Goal: Transaction & Acquisition: Purchase product/service

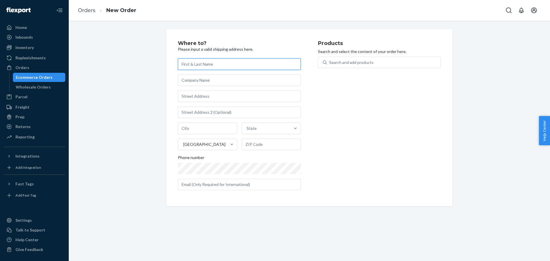
paste input "[PERSON_NAME] 3. [STREET_ADDRESS][PERSON_NAME]"
click at [233, 65] on input "[PERSON_NAME] 3. [STREET_ADDRESS][PERSON_NAME]" at bounding box center [239, 63] width 123 height 11
type input "[PERSON_NAME]"
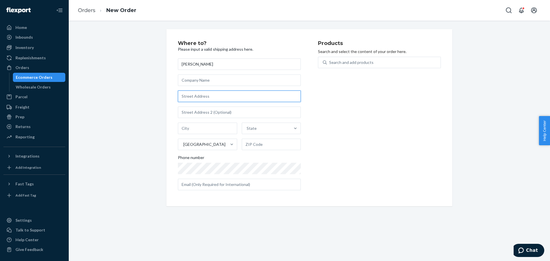
paste input "[STREET_ADDRESS][PERSON_NAME]"
type input "[STREET_ADDRESS][PERSON_NAME]"
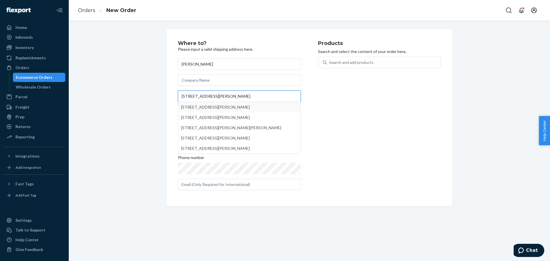
click at [246, 97] on input "[STREET_ADDRESS][PERSON_NAME]" at bounding box center [239, 96] width 123 height 11
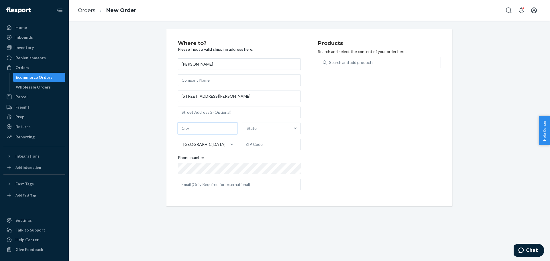
paste input "[GEOGRAPHIC_DATA]-2371"
type input "DALLAS"
type input "tx"
paste input "75219-2371"
type input "75219-2371"
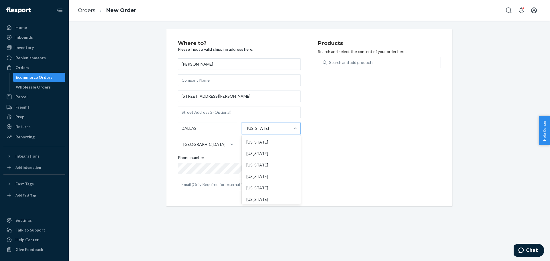
click at [337, 154] on div "Products Search and select the content of your order here. Search and add produ…" at bounding box center [379, 118] width 123 height 154
click at [276, 138] on div "DALLAS [US_STATE] [GEOGRAPHIC_DATA]" at bounding box center [239, 137] width 123 height 28
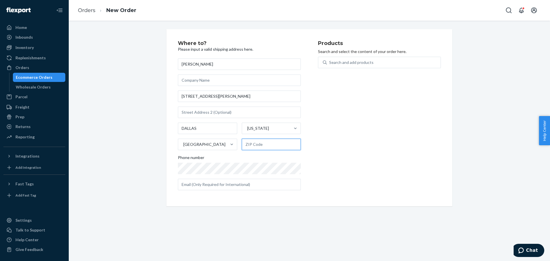
click at [277, 142] on input "text" at bounding box center [271, 144] width 59 height 11
paste input "75219-2371"
type input "75219-2371"
drag, startPoint x: 361, startPoint y: 60, endPoint x: 364, endPoint y: 61, distance: 3.3
click at [361, 61] on div "Search and add products" at bounding box center [351, 63] width 44 height 6
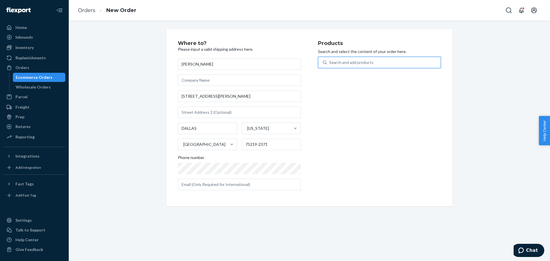
click at [330, 61] on input "0 results available. Use Up and Down to choose options, press Enter to select t…" at bounding box center [329, 63] width 1 height 6
paste input "REST-ESSS06QK"
type input "REST-ESSS06QK"
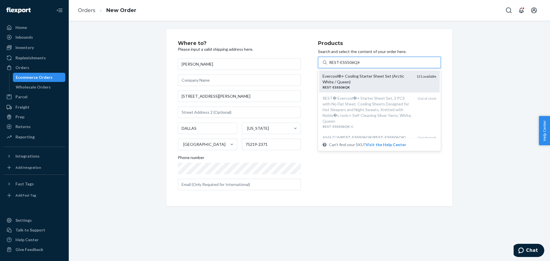
click at [355, 85] on div "REST - ESSS06QK" at bounding box center [367, 87] width 89 height 5
click at [355, 65] on input "REST-ESSS06QK" at bounding box center [344, 63] width 30 height 6
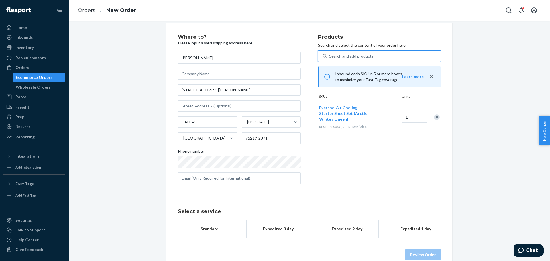
scroll to position [17, 0]
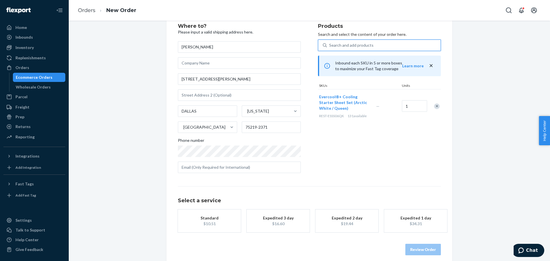
drag, startPoint x: 135, startPoint y: 187, endPoint x: 266, endPoint y: 214, distance: 134.1
click at [135, 187] on div "Where to? Please input a valid shipping address here. [PERSON_NAME] [STREET_ADD…" at bounding box center [309, 139] width 473 height 255
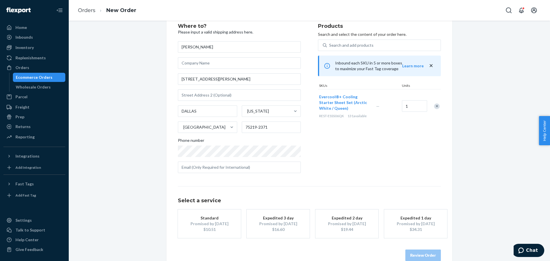
click at [296, 214] on button "Expedited 3 day Promised by [DATE] $16.60" at bounding box center [278, 224] width 63 height 29
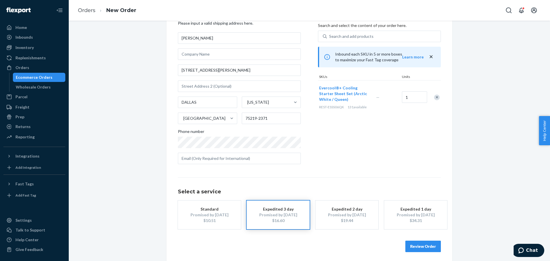
scroll to position [29, 0]
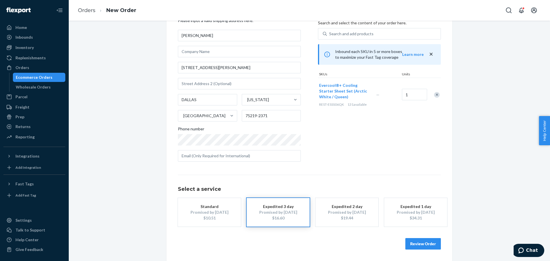
click at [406, 156] on div "Products Search and select the content of your order here. Search and add produ…" at bounding box center [379, 89] width 123 height 154
click at [424, 244] on button "Review Order" at bounding box center [424, 243] width 36 height 11
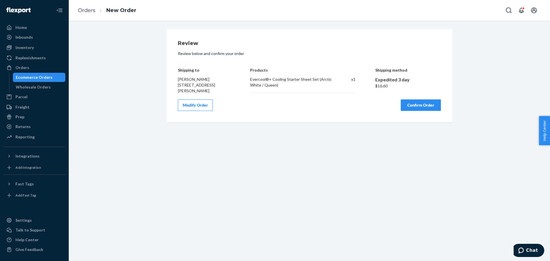
scroll to position [0, 0]
click at [422, 104] on button "Confirm Order" at bounding box center [421, 104] width 40 height 11
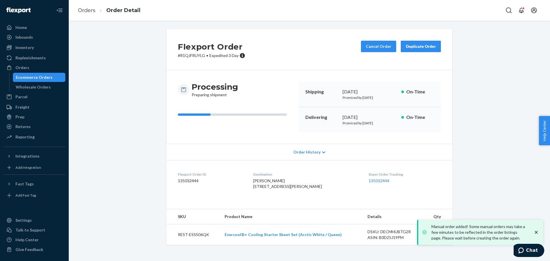
scroll to position [2, 0]
